Goal: Answer question/provide support

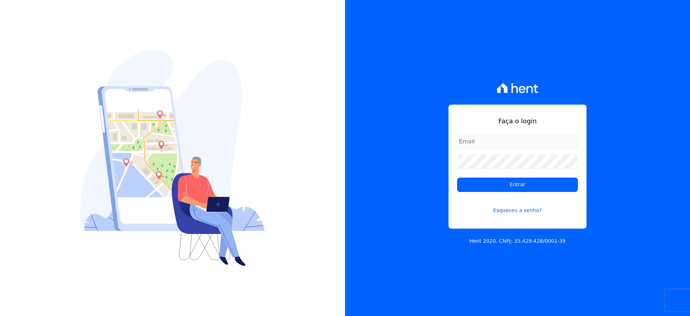
click at [511, 140] on input "email" at bounding box center [517, 141] width 121 height 14
click at [502, 140] on input "email" at bounding box center [517, 141] width 121 height 14
type input "[EMAIL_ADDRESS][DOMAIN_NAME]"
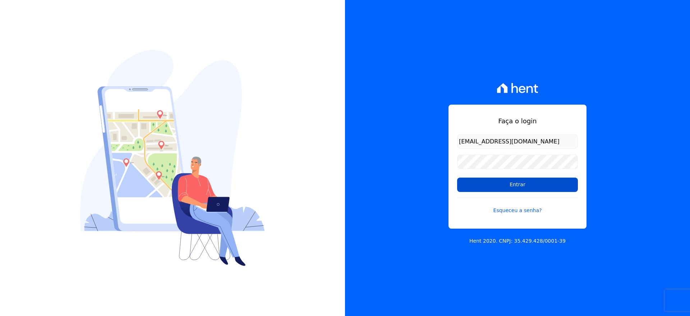
click at [503, 186] on input "Entrar" at bounding box center [517, 184] width 121 height 14
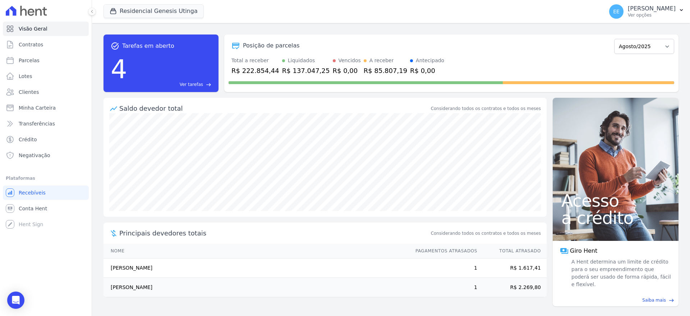
click at [453, 69] on div "Total a receber R$ 222.854,44 Liquidados R$ 137.047,25 Vencidos R$ 0,00 A receb…" at bounding box center [450, 66] width 445 height 19
click at [22, 41] on span "Contratos" at bounding box center [31, 44] width 24 height 7
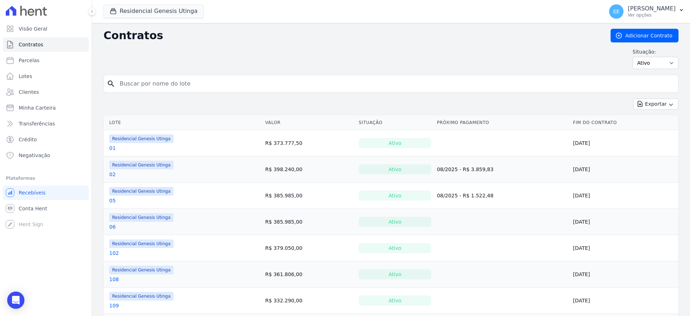
click at [157, 78] on input "search" at bounding box center [395, 84] width 560 height 14
type input "21"
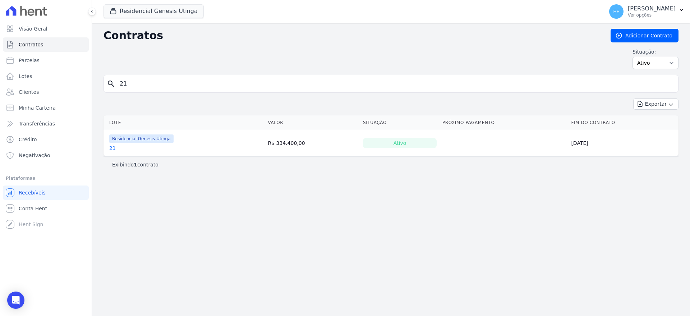
click at [129, 83] on input "21" at bounding box center [395, 84] width 560 height 14
type input "2"
type input "12"
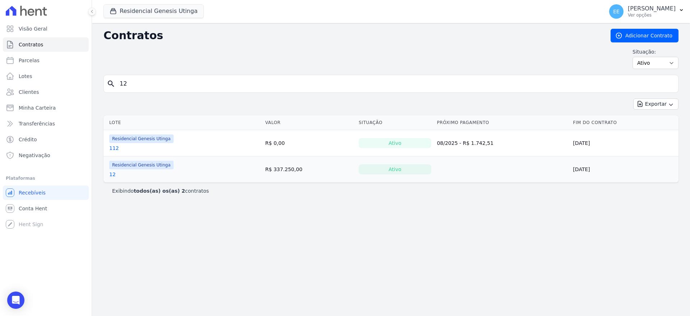
click at [111, 176] on link "12" at bounding box center [112, 174] width 6 height 7
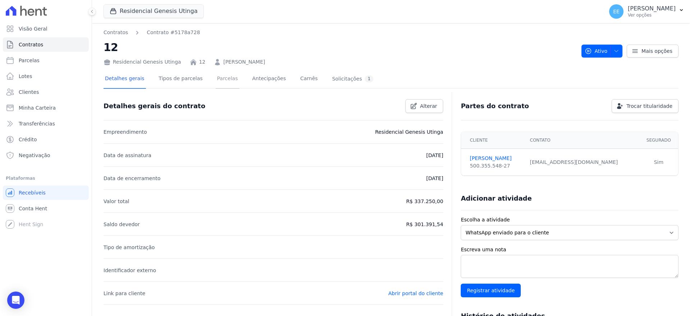
click at [224, 77] on link "Parcelas" at bounding box center [227, 79] width 24 height 19
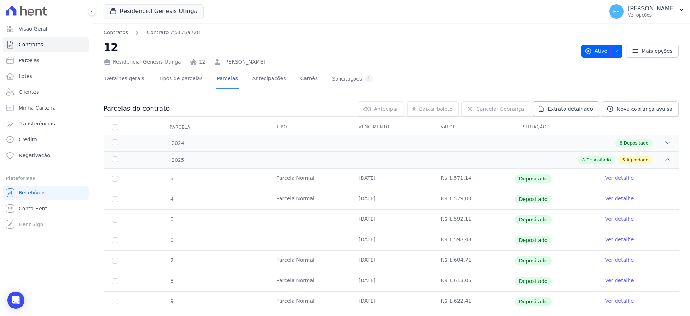
click at [572, 109] on span "Extrato detalhado" at bounding box center [569, 108] width 45 height 7
click at [660, 107] on span "Exportar PDF" at bounding box center [667, 109] width 38 height 7
click at [29, 43] on span "Contratos" at bounding box center [31, 44] width 24 height 7
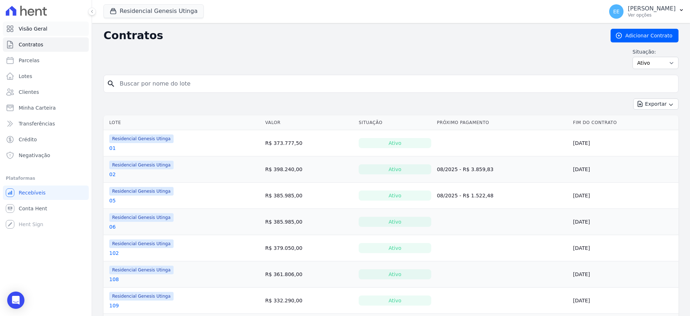
click at [39, 28] on span "Visão Geral" at bounding box center [33, 28] width 29 height 7
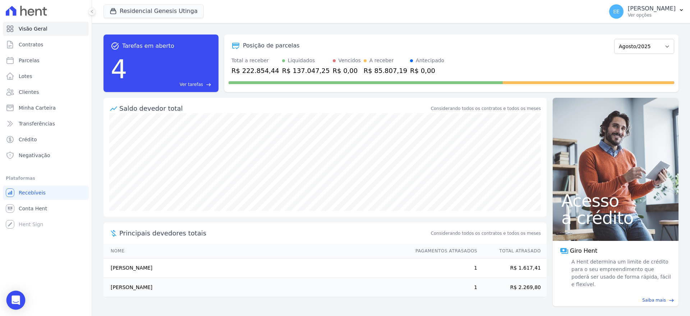
click at [14, 300] on icon "Open Intercom Messenger" at bounding box center [15, 299] width 8 height 9
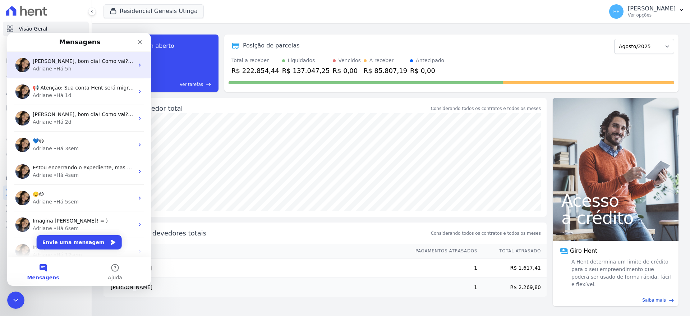
click at [79, 64] on span "Olá Elisabete, bom dia! Como vai? Feio. Parcelas de 17 a 27 descartadas." at bounding box center [130, 61] width 194 height 6
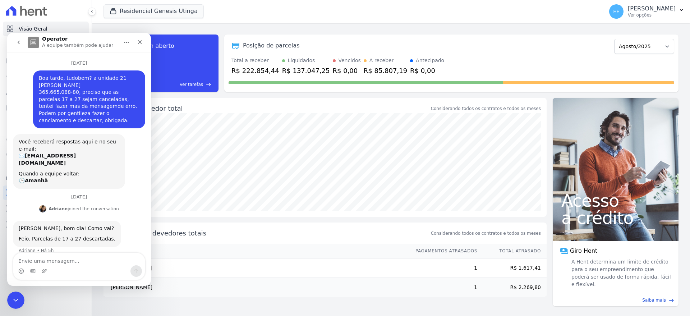
click at [37, 260] on textarea "Envie uma mensagem..." at bounding box center [78, 259] width 131 height 12
type textarea "b"
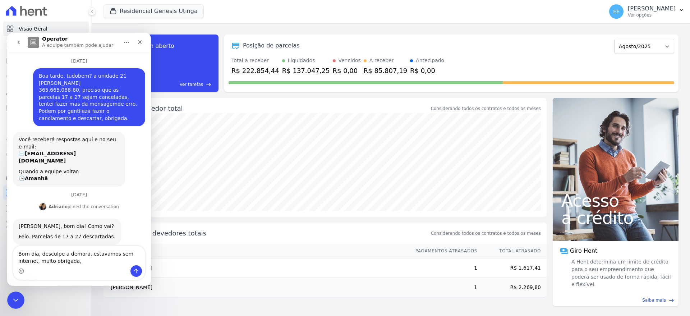
type textarea "Bom dia, desculpe a demora, estavamos sem internet, muito obrigada,"
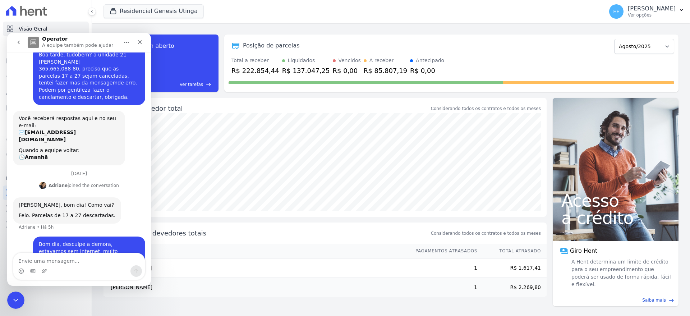
click at [431, 304] on div "Saldo devedor total Considerando todos os contratos e todos os meses Principais…" at bounding box center [324, 203] width 443 height 211
click at [14, 300] on icon "Encerramento do Messenger da Intercom" at bounding box center [14, 299] width 9 height 9
